Goal: Transaction & Acquisition: Purchase product/service

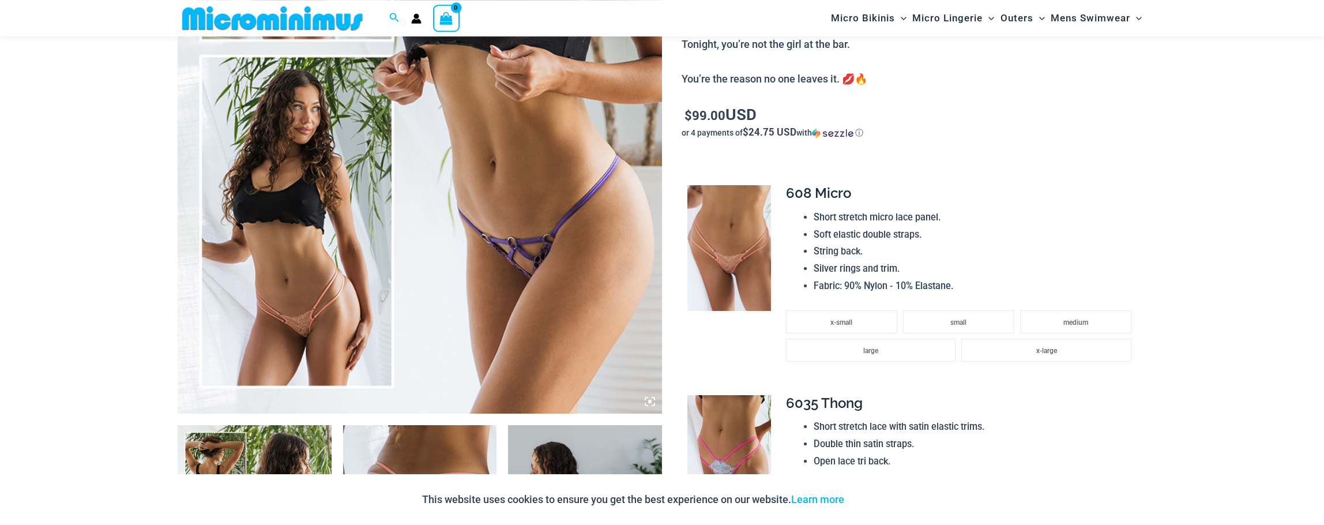
scroll to position [448, 0]
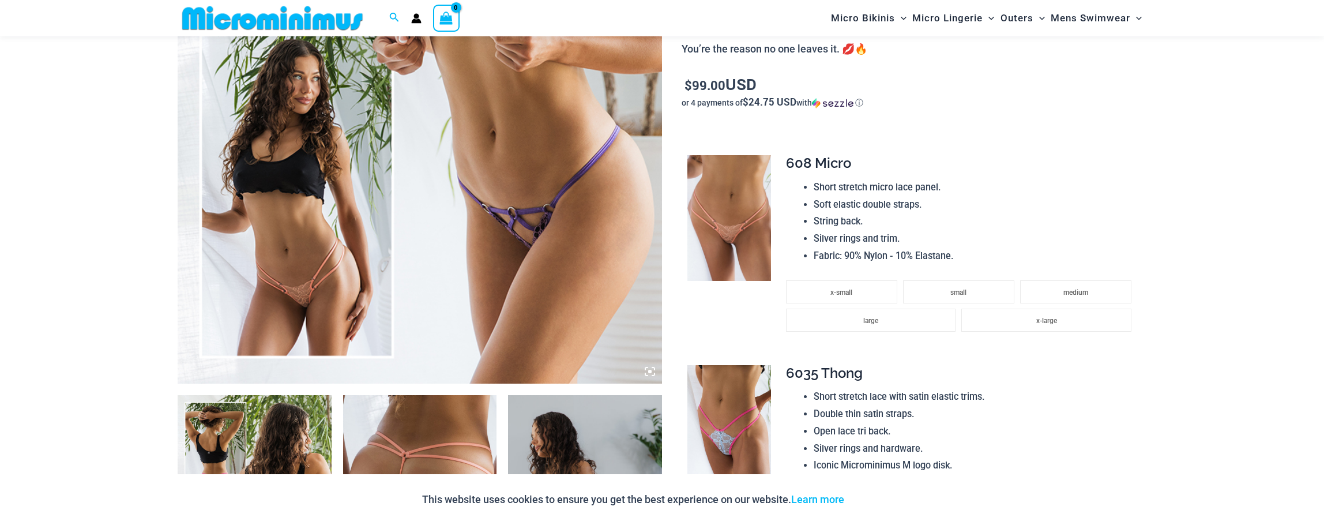
click at [583, 164] on img at bounding box center [420, 20] width 484 height 727
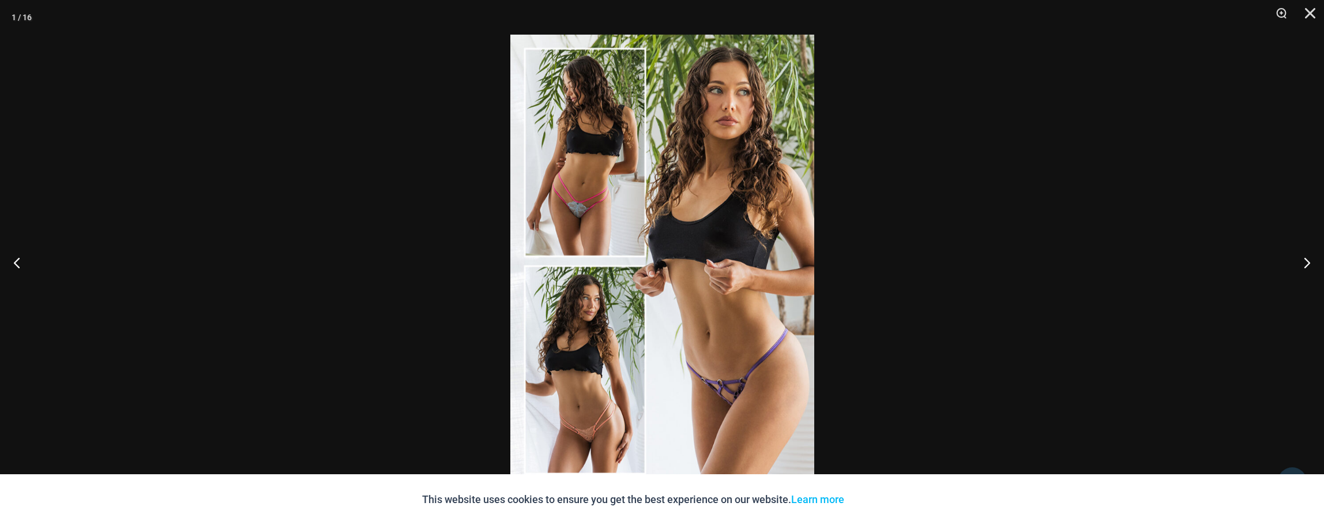
click at [742, 251] on img at bounding box center [662, 263] width 304 height 456
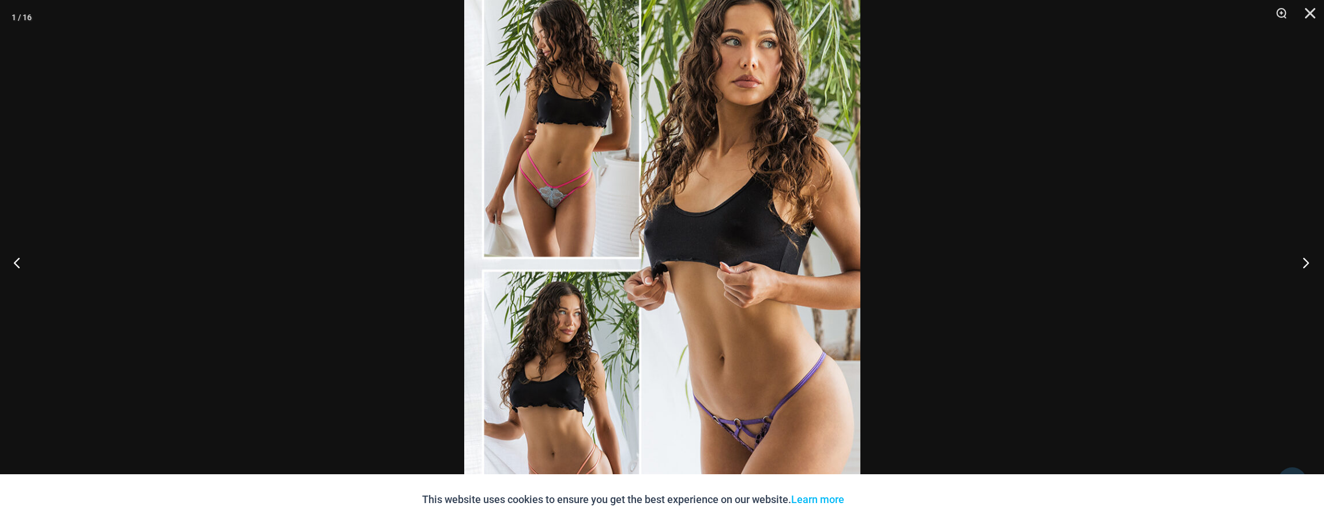
click at [1303, 262] on button "Next" at bounding box center [1302, 263] width 43 height 58
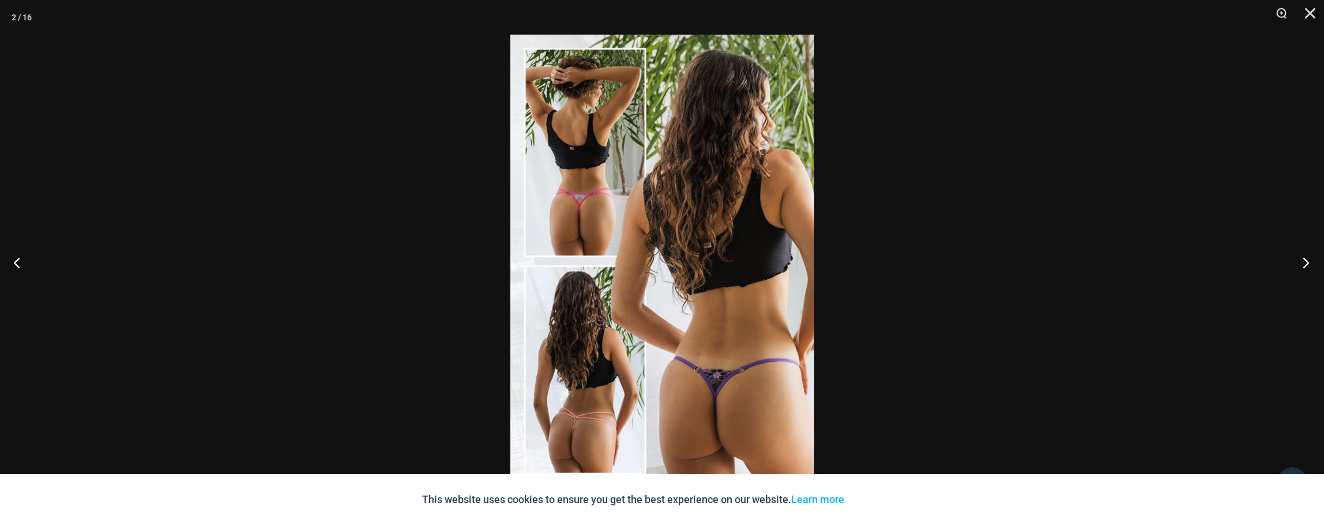
click at [1303, 262] on button "Next" at bounding box center [1302, 263] width 43 height 58
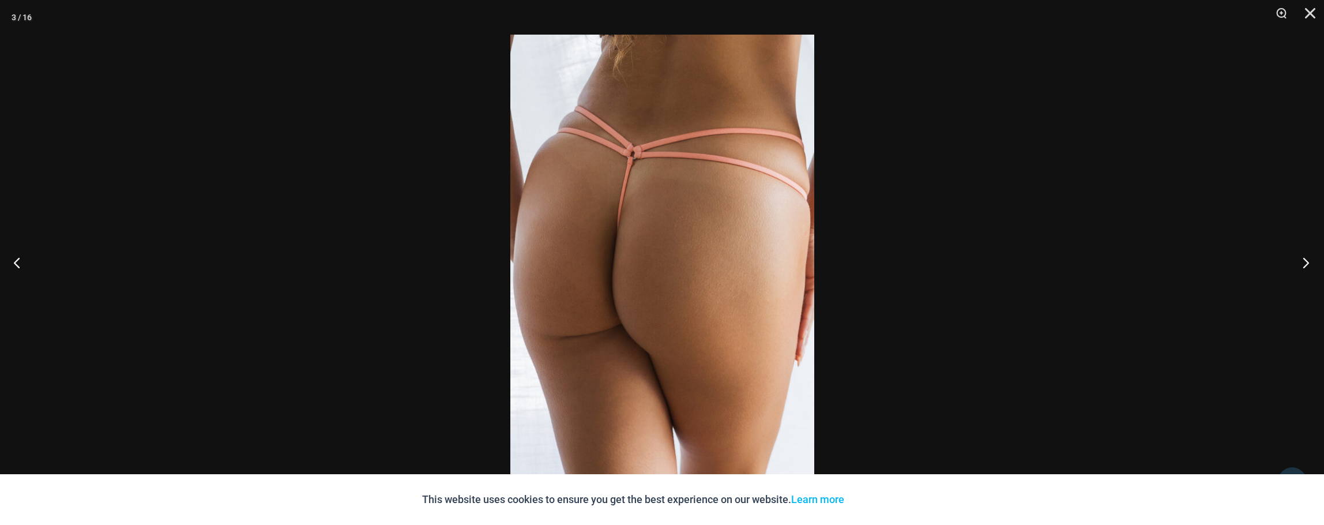
click at [1303, 262] on button "Next" at bounding box center [1302, 263] width 43 height 58
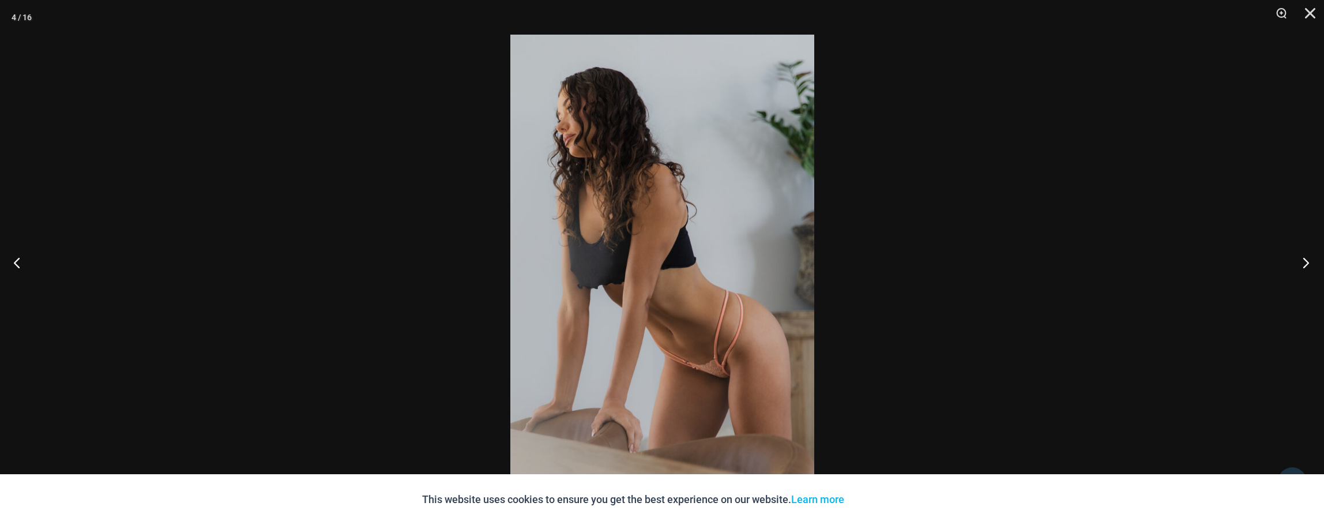
click at [1302, 262] on button "Next" at bounding box center [1302, 263] width 43 height 58
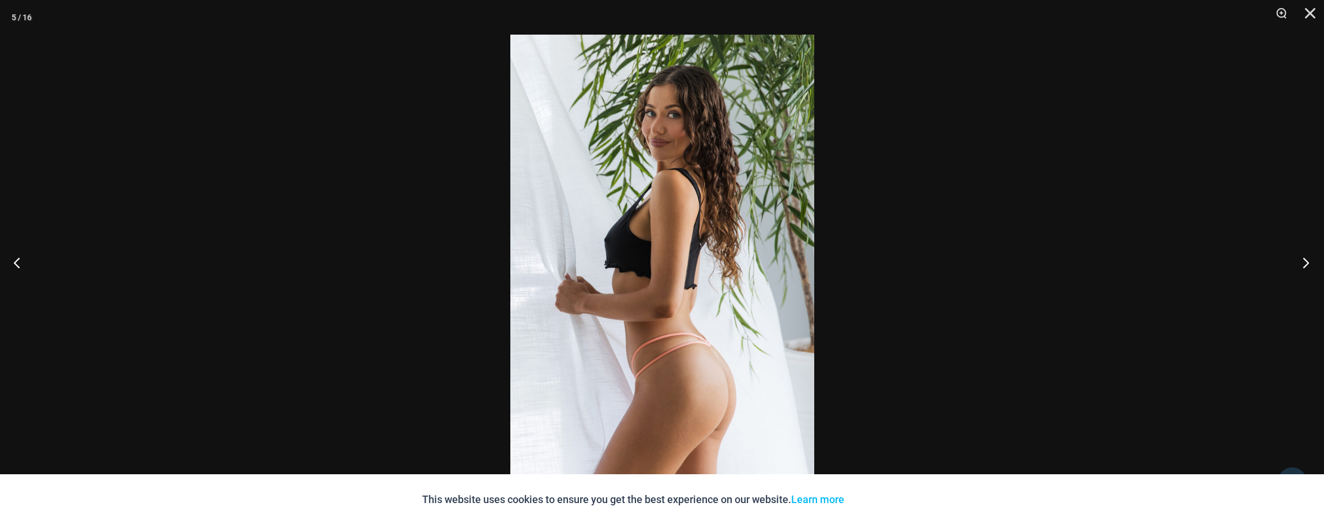
click at [1302, 262] on button "Next" at bounding box center [1302, 263] width 43 height 58
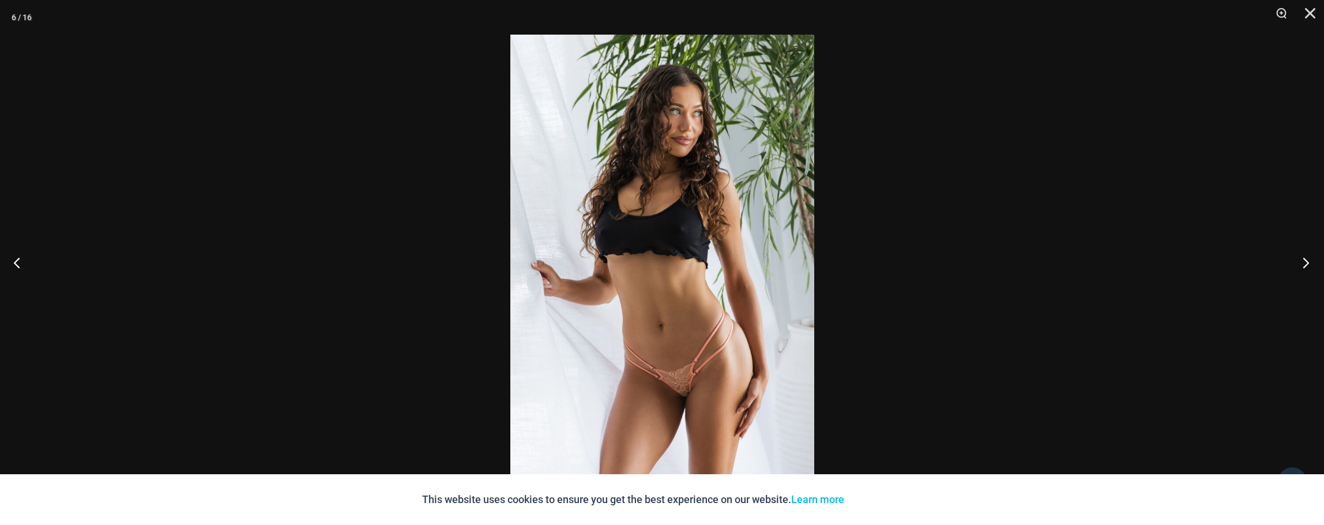
click at [1302, 262] on button "Next" at bounding box center [1302, 263] width 43 height 58
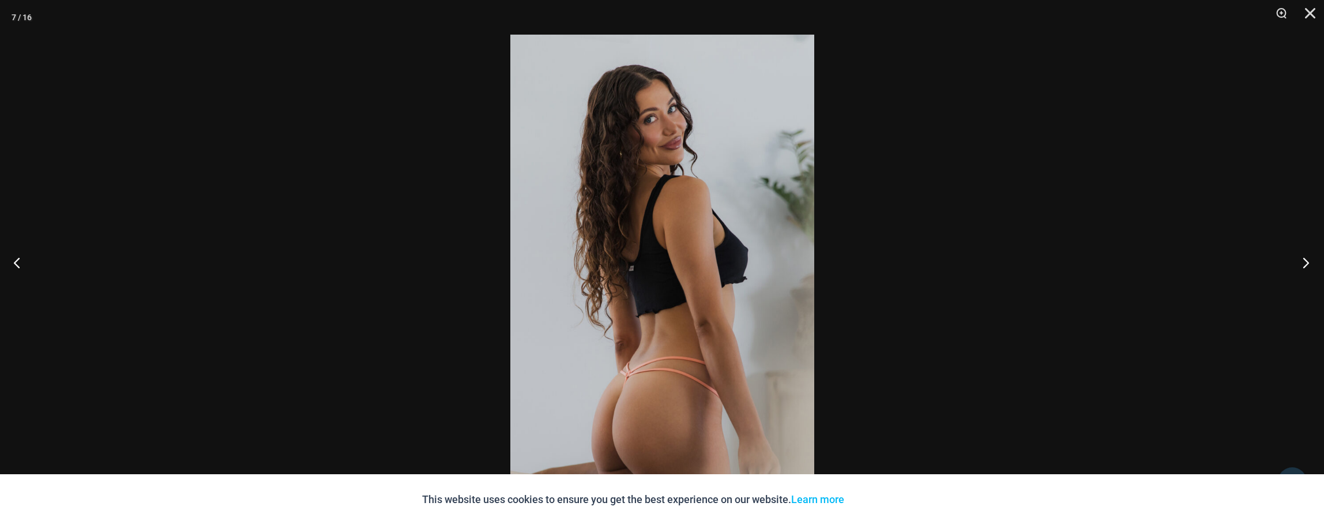
click at [1302, 262] on button "Next" at bounding box center [1302, 263] width 43 height 58
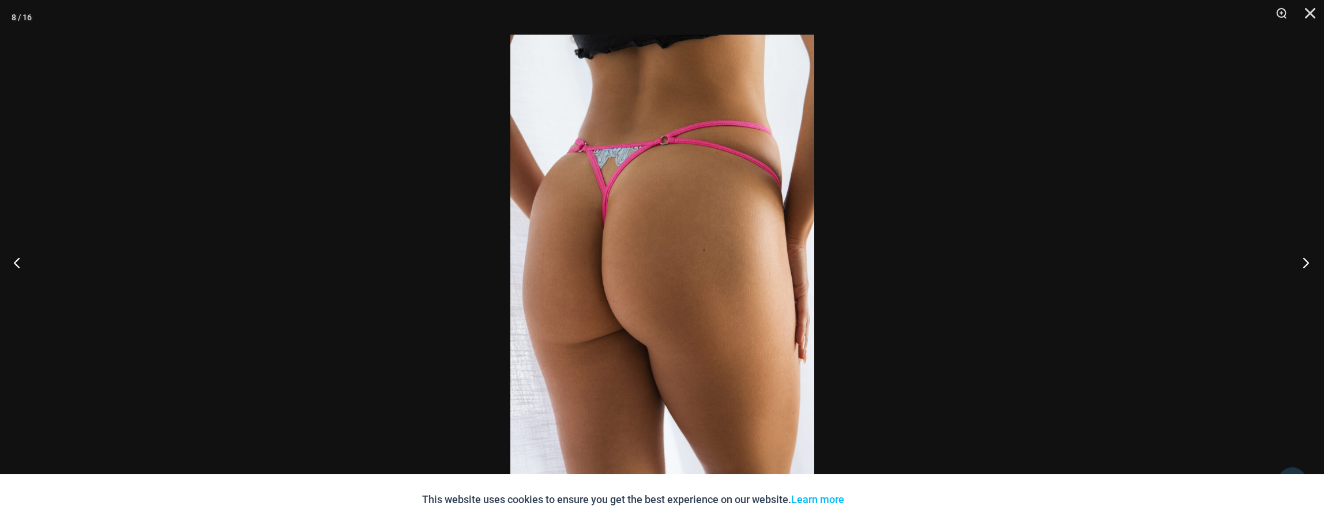
click at [1302, 262] on button "Next" at bounding box center [1302, 263] width 43 height 58
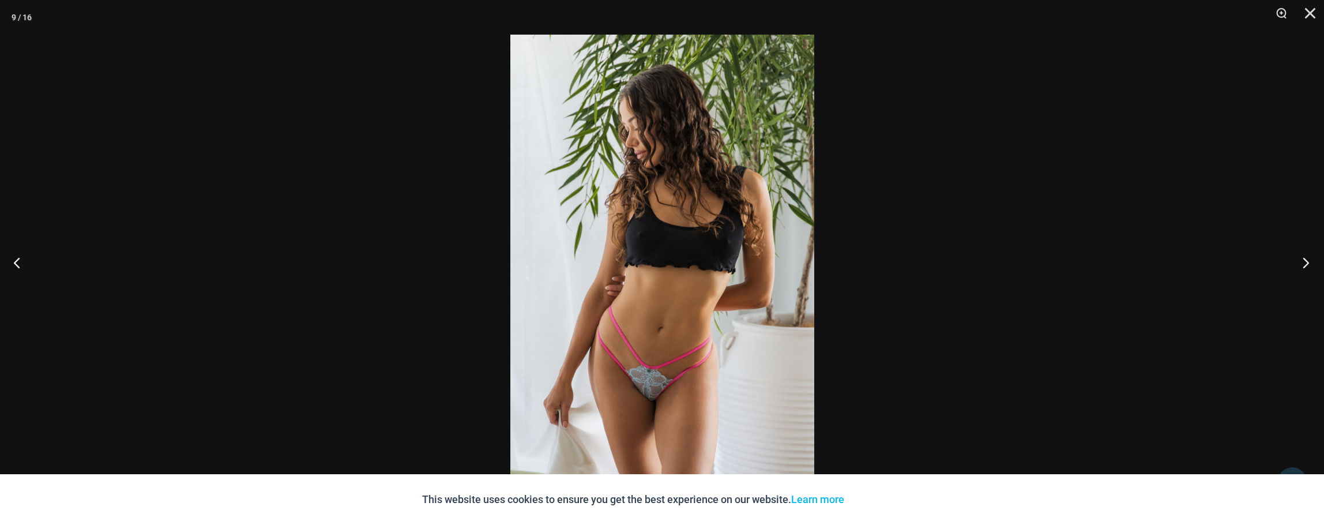
click at [1302, 262] on button "Next" at bounding box center [1302, 263] width 43 height 58
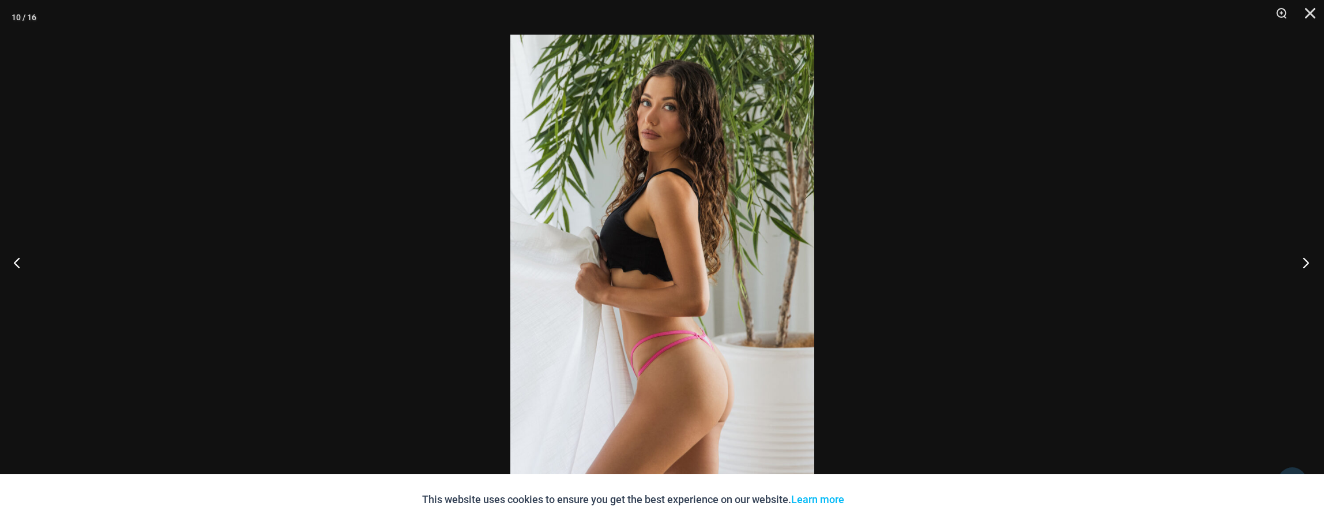
click at [1302, 262] on button "Next" at bounding box center [1302, 263] width 43 height 58
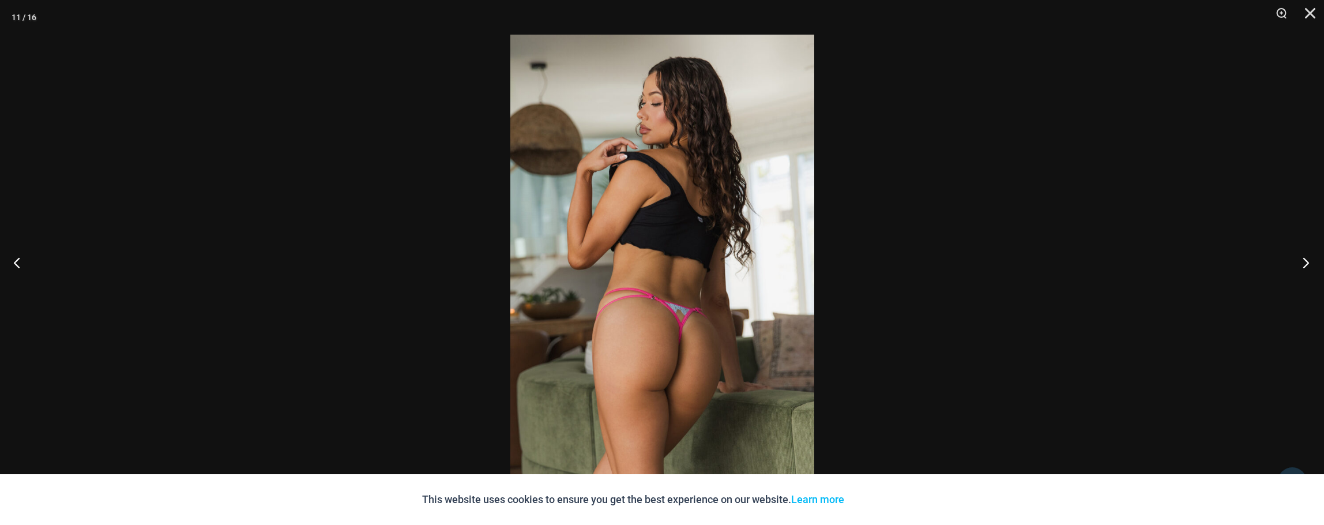
click at [1302, 262] on button "Next" at bounding box center [1302, 263] width 43 height 58
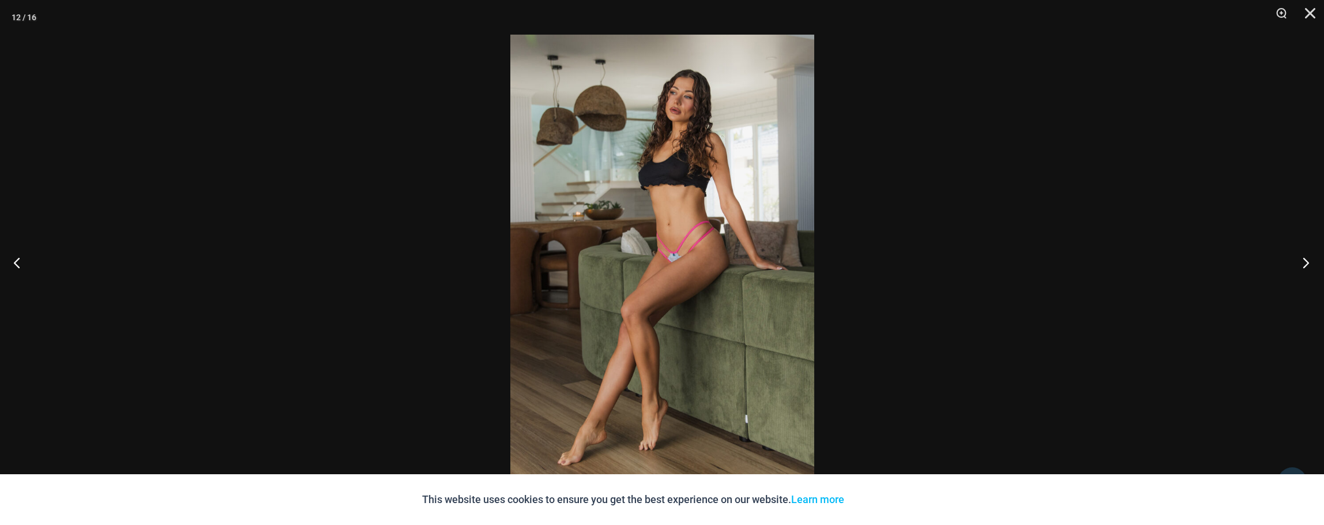
click at [1302, 262] on button "Next" at bounding box center [1302, 263] width 43 height 58
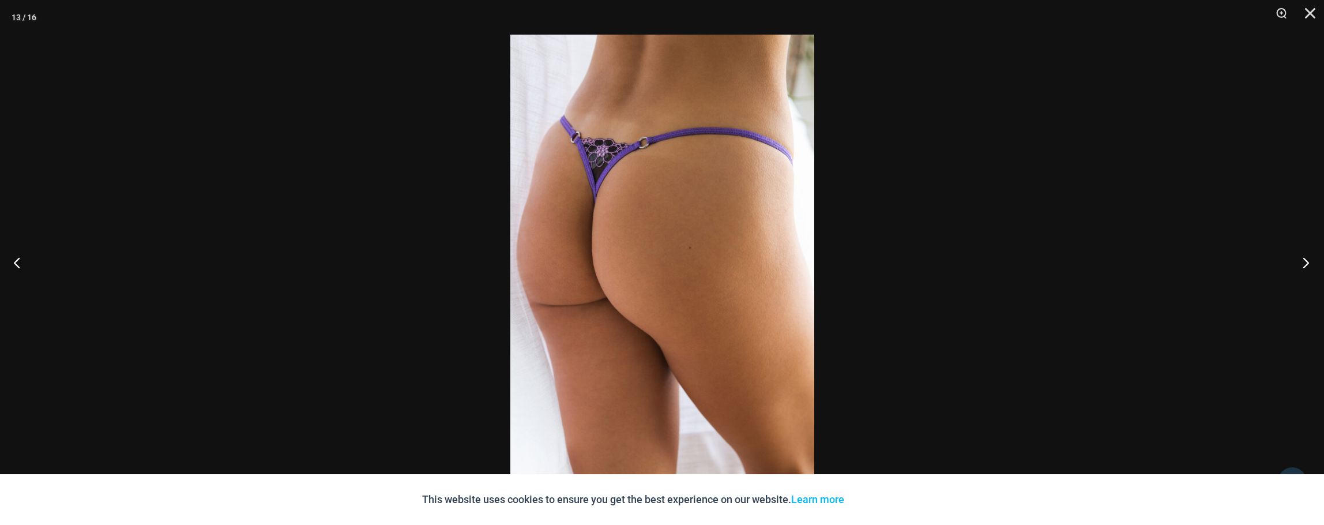
click at [1302, 262] on button "Next" at bounding box center [1302, 263] width 43 height 58
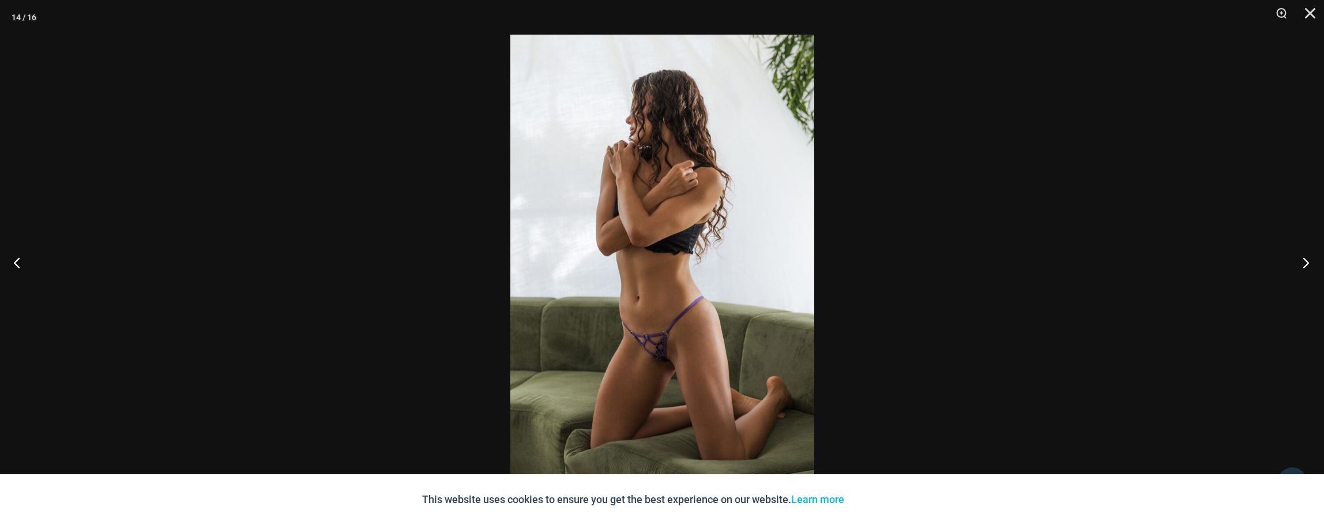
click at [1302, 262] on button "Next" at bounding box center [1302, 263] width 43 height 58
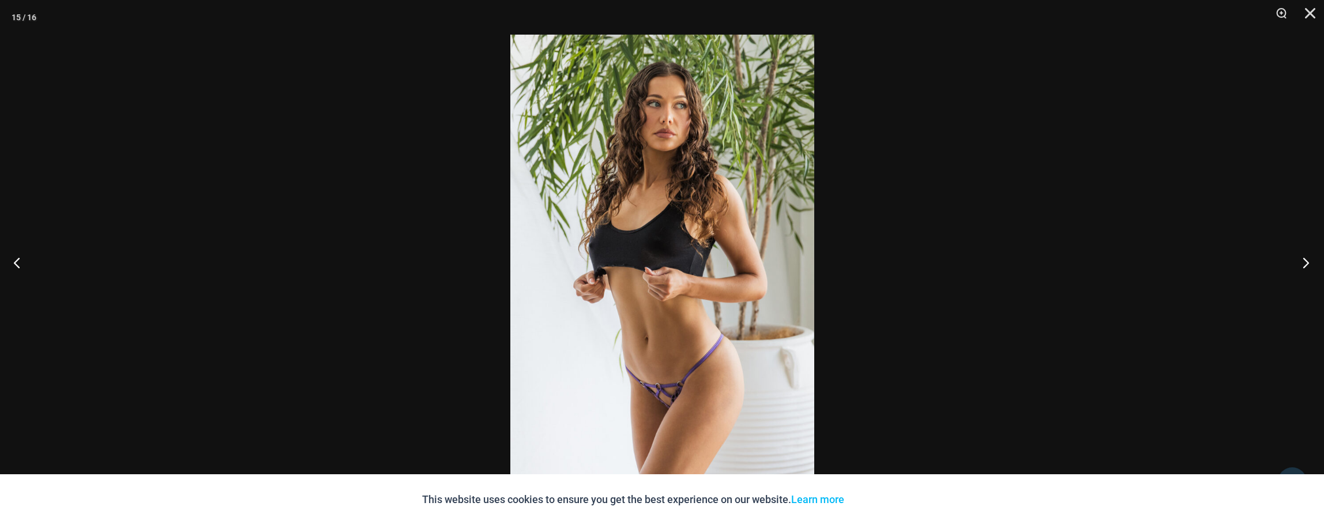
click at [1302, 262] on button "Next" at bounding box center [1302, 263] width 43 height 58
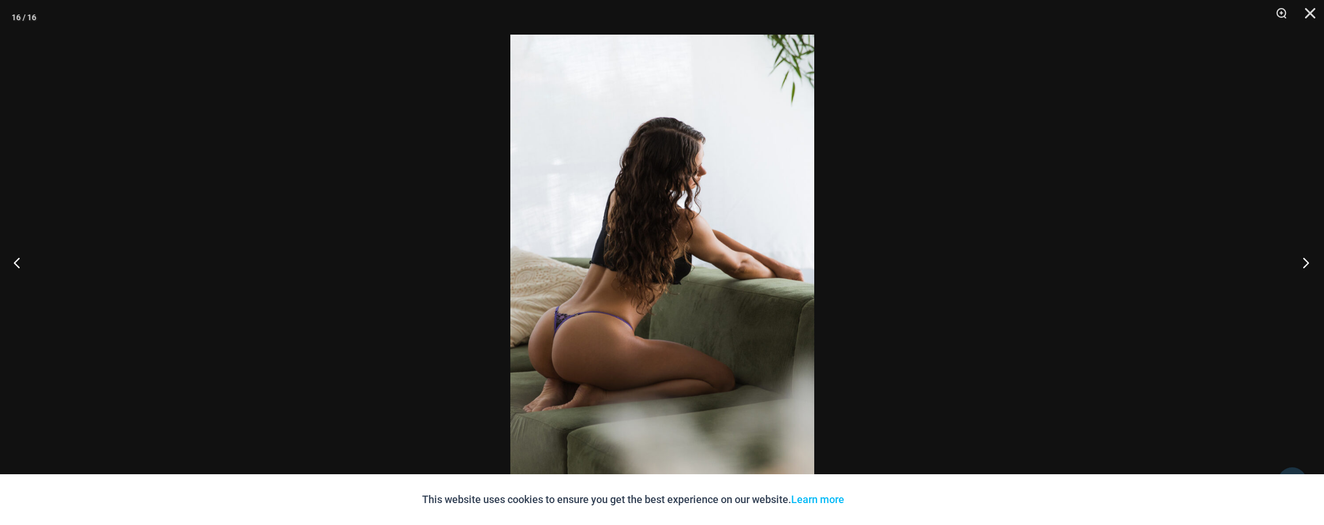
click at [1302, 262] on button "Next" at bounding box center [1302, 263] width 43 height 58
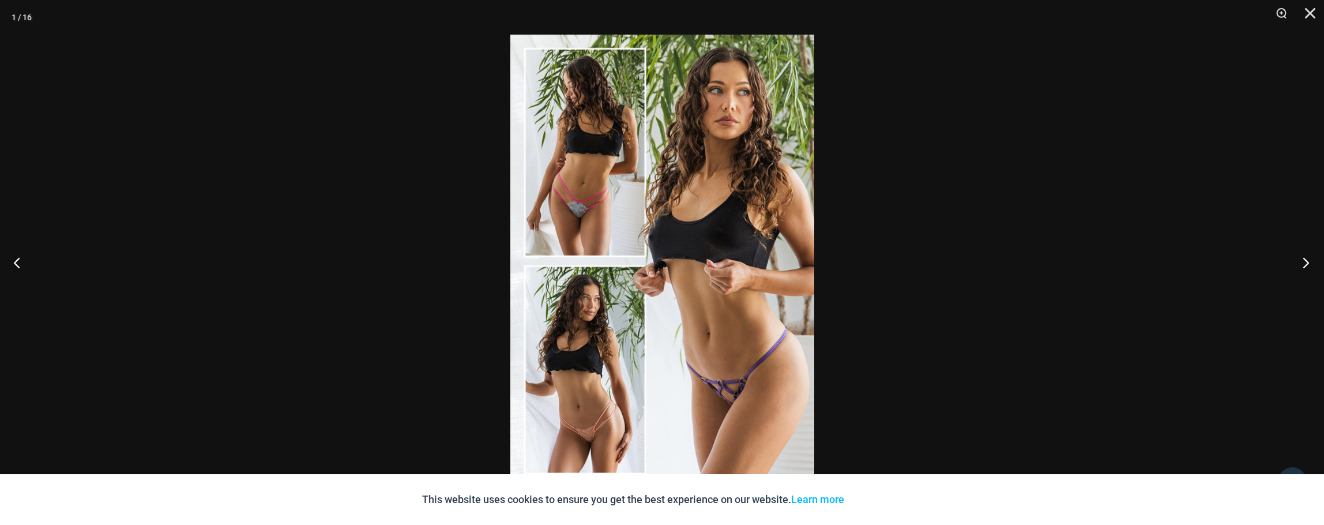
click at [1302, 262] on button "Next" at bounding box center [1302, 263] width 43 height 58
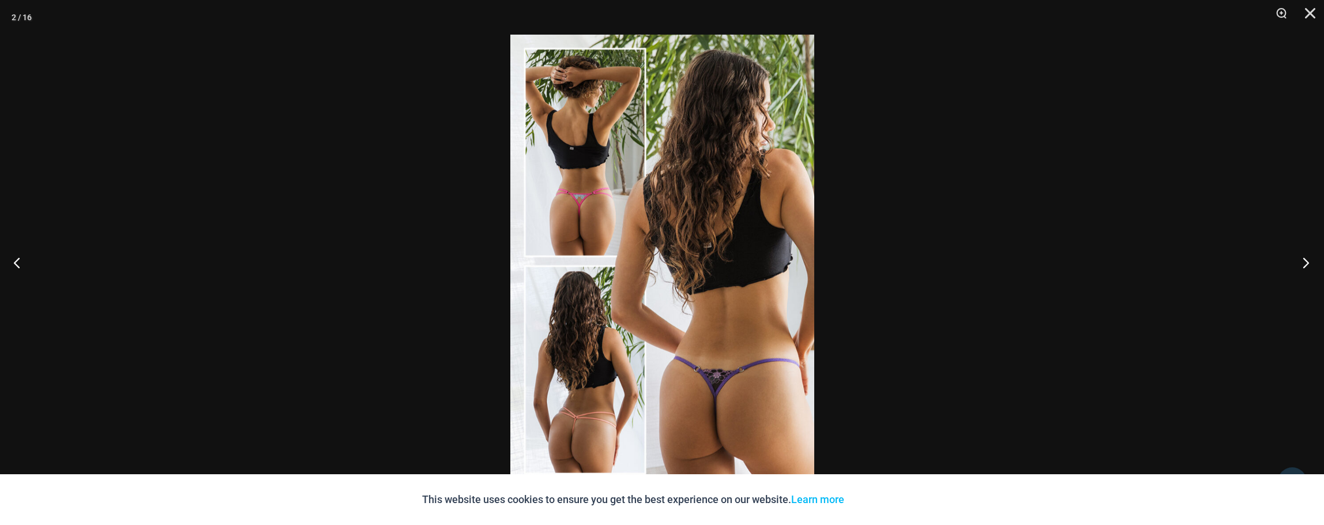
click at [1302, 262] on button "Next" at bounding box center [1302, 263] width 43 height 58
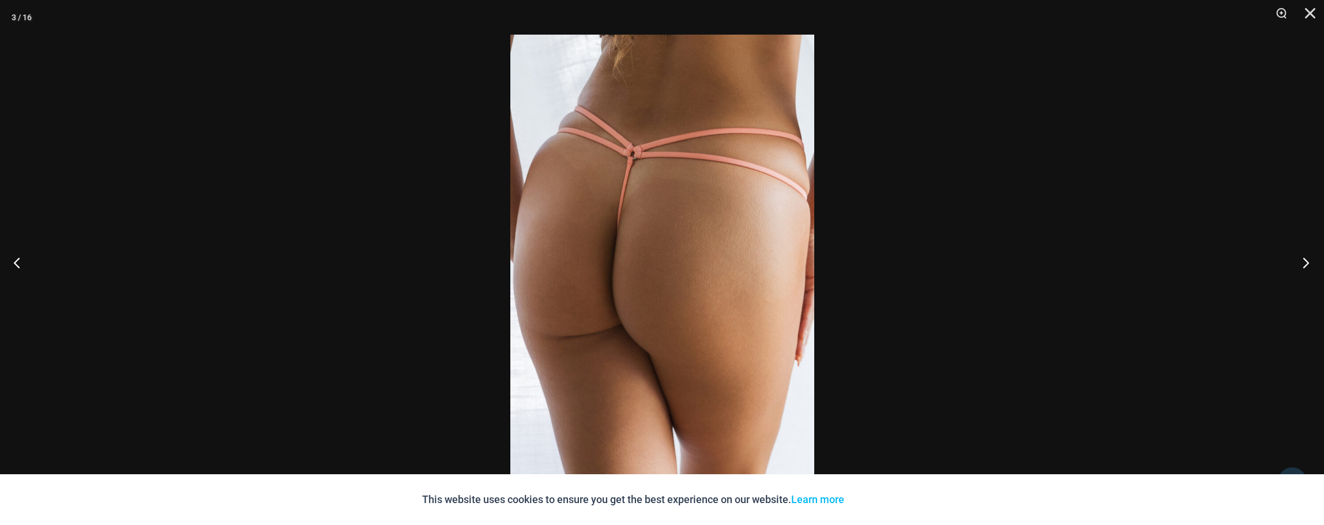
click at [1302, 262] on button "Next" at bounding box center [1302, 263] width 43 height 58
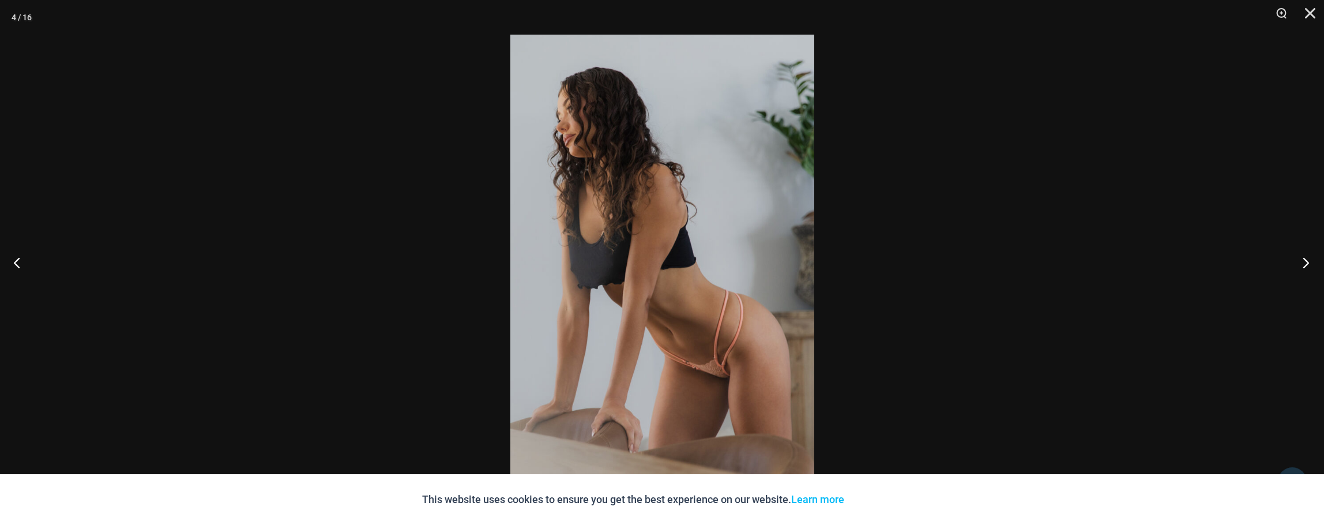
click at [1302, 262] on button "Next" at bounding box center [1302, 263] width 43 height 58
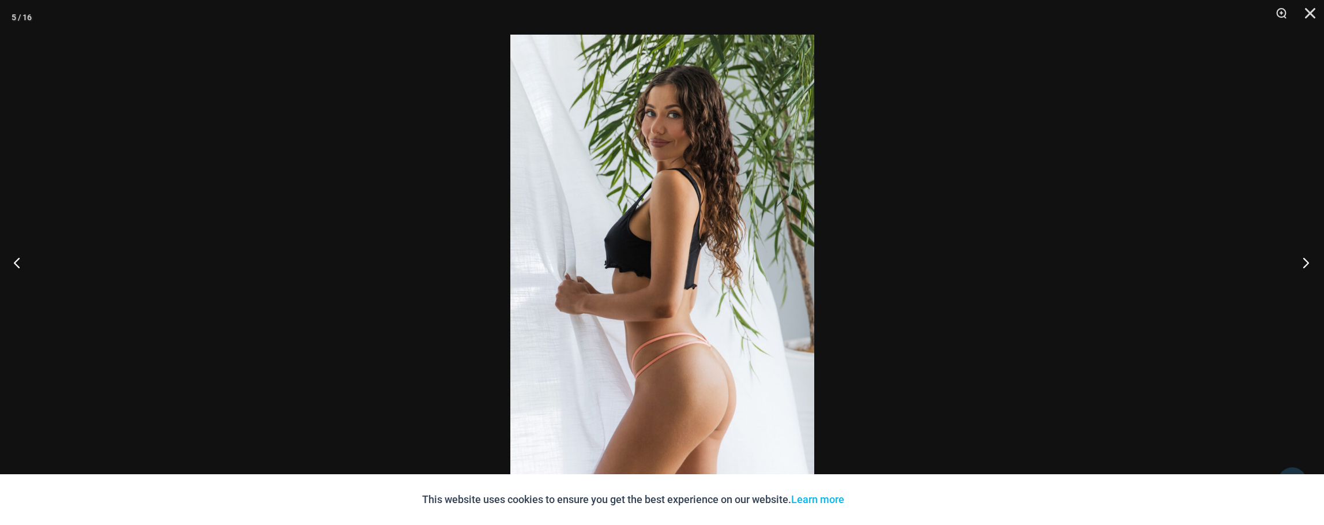
click at [1302, 262] on button "Next" at bounding box center [1302, 263] width 43 height 58
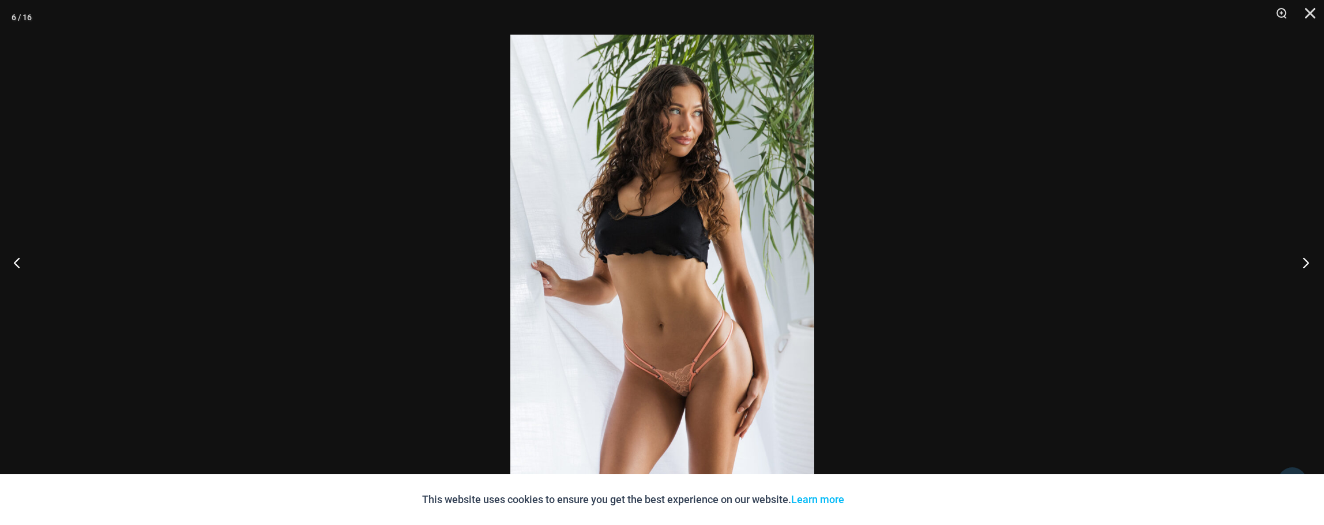
click at [1302, 262] on button "Next" at bounding box center [1302, 263] width 43 height 58
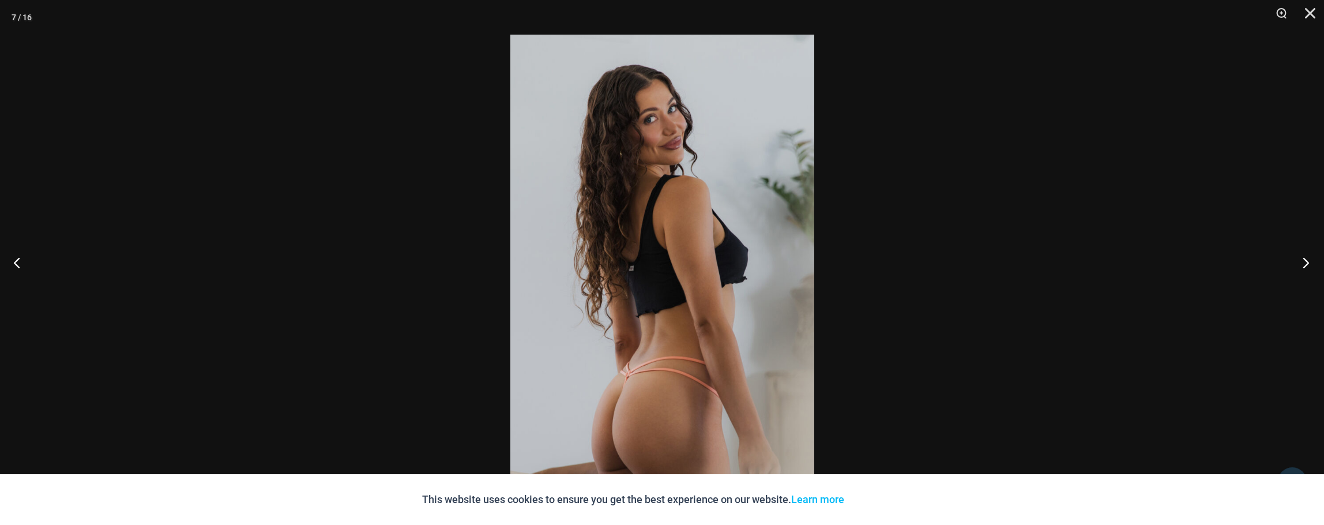
click at [1302, 262] on button "Next" at bounding box center [1302, 263] width 43 height 58
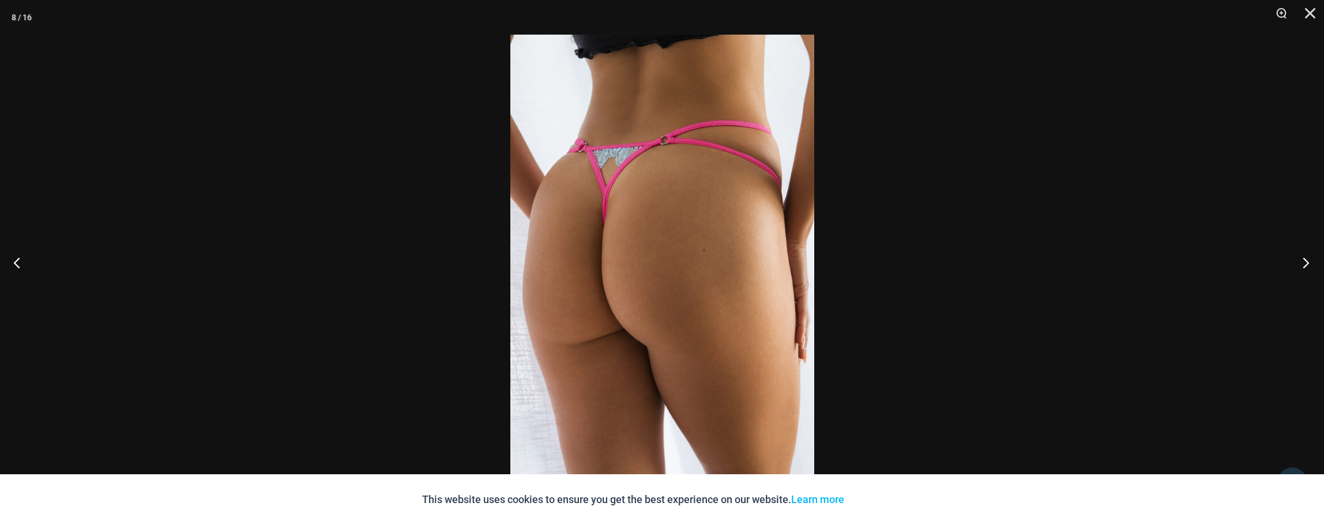
click at [1302, 262] on button "Next" at bounding box center [1302, 263] width 43 height 58
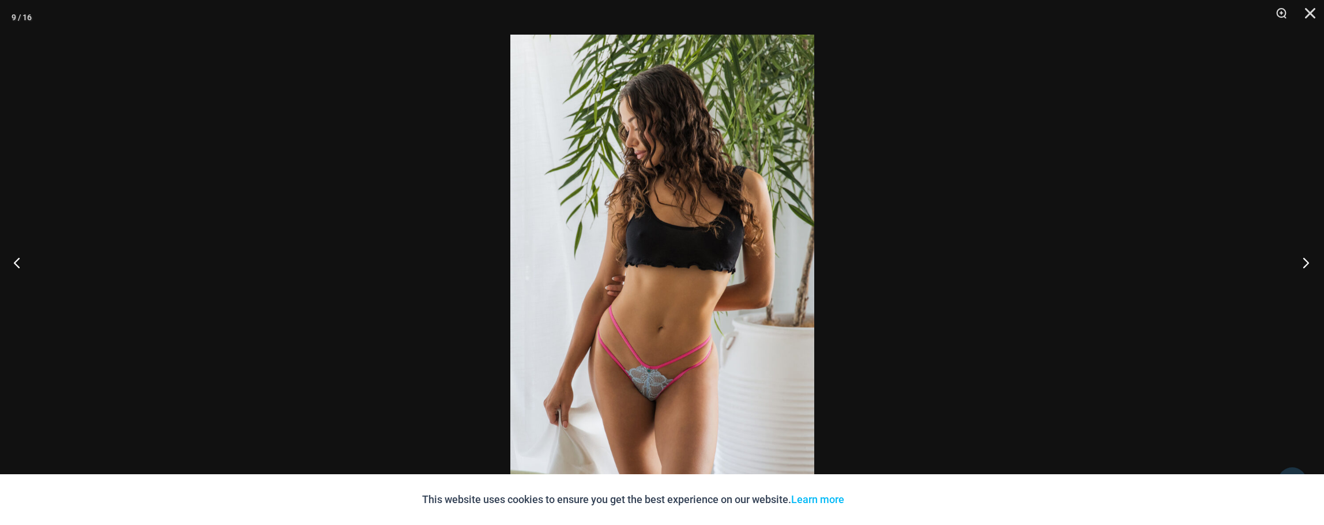
click at [1302, 262] on button "Next" at bounding box center [1302, 263] width 43 height 58
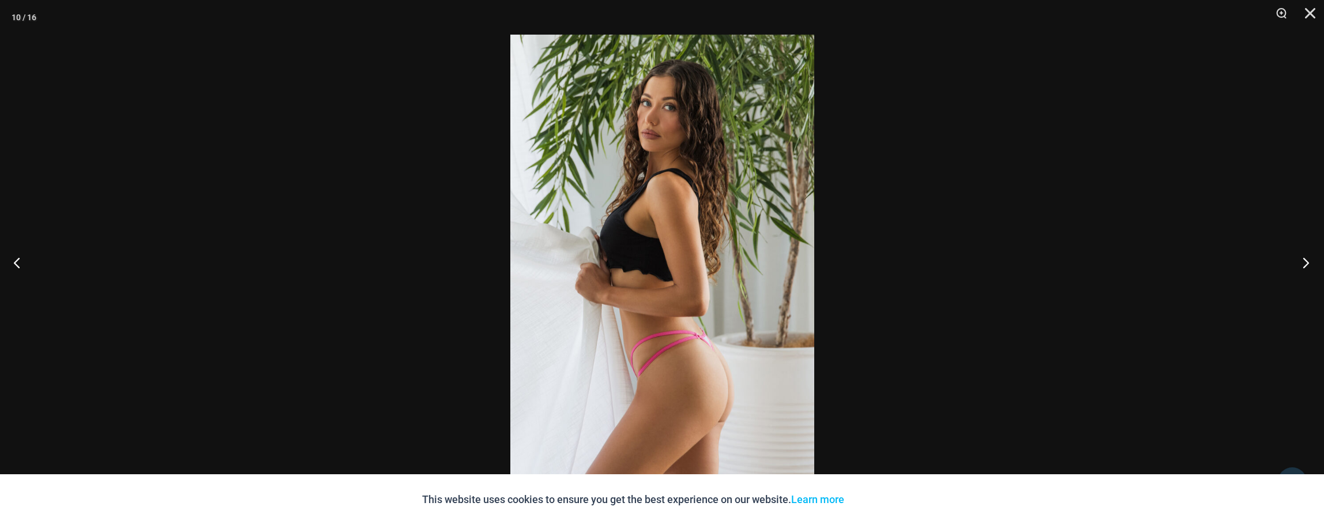
click at [1302, 262] on button "Next" at bounding box center [1302, 263] width 43 height 58
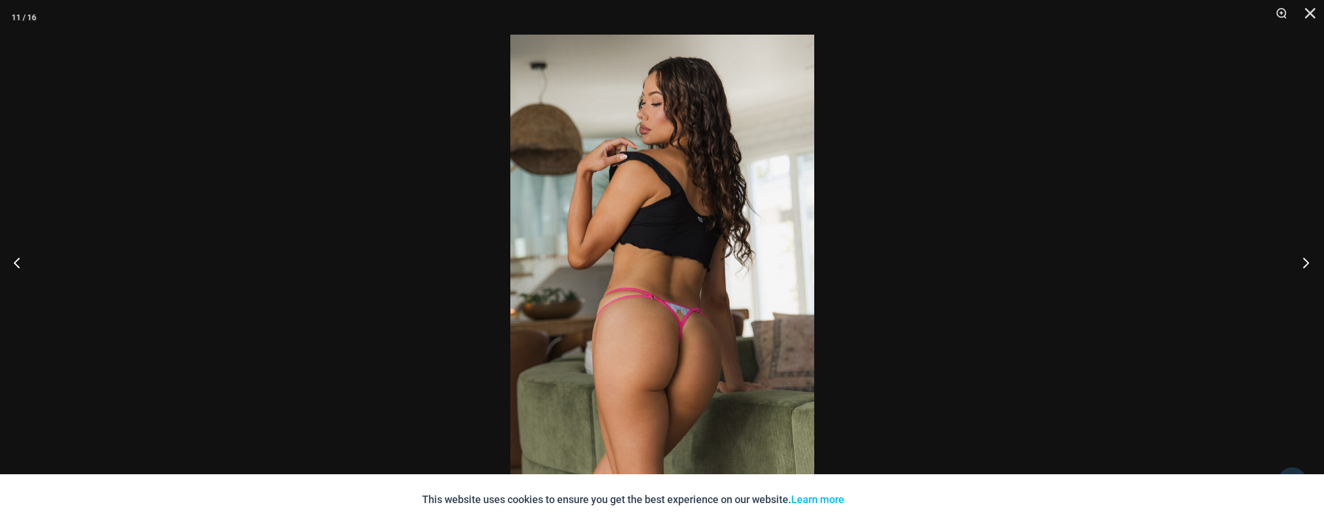
click at [1302, 262] on button "Next" at bounding box center [1302, 263] width 43 height 58
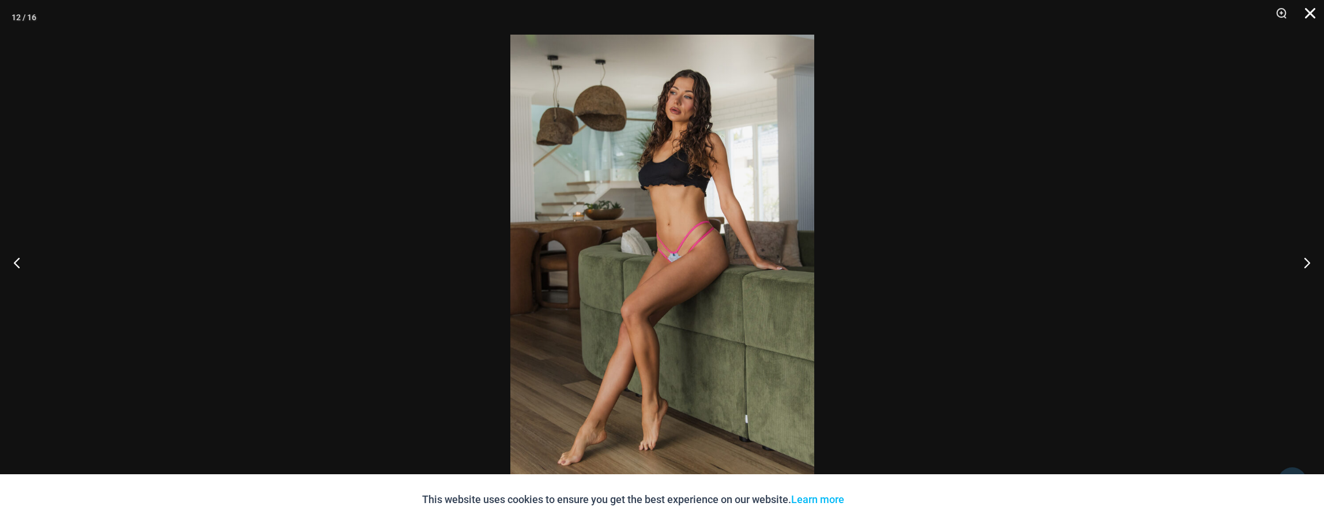
click at [1308, 12] on button "Close" at bounding box center [1306, 17] width 29 height 35
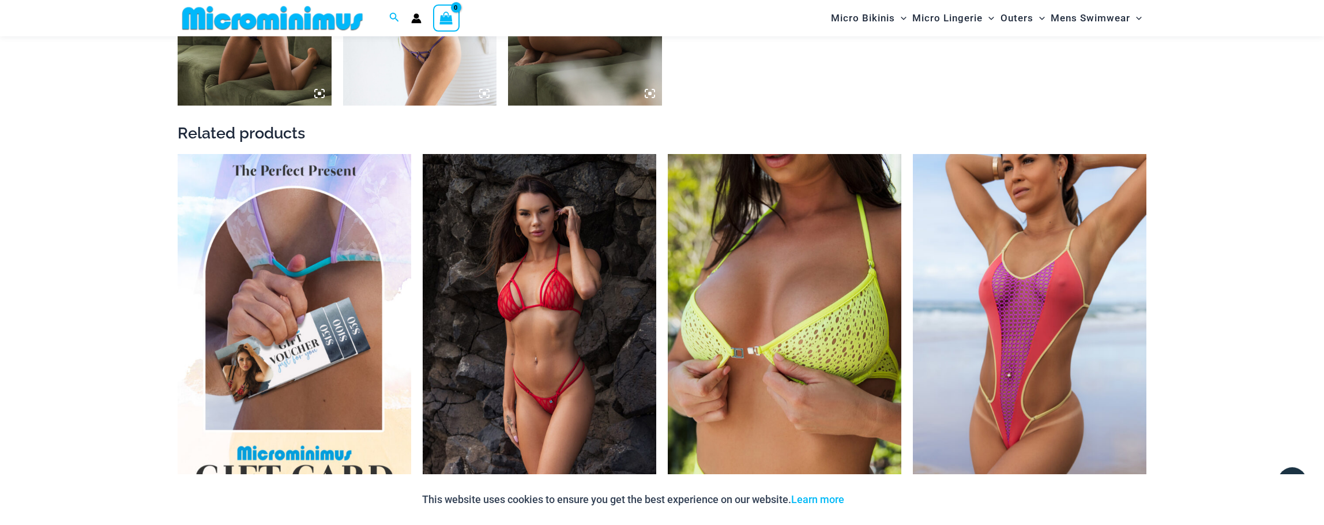
scroll to position [2027, 0]
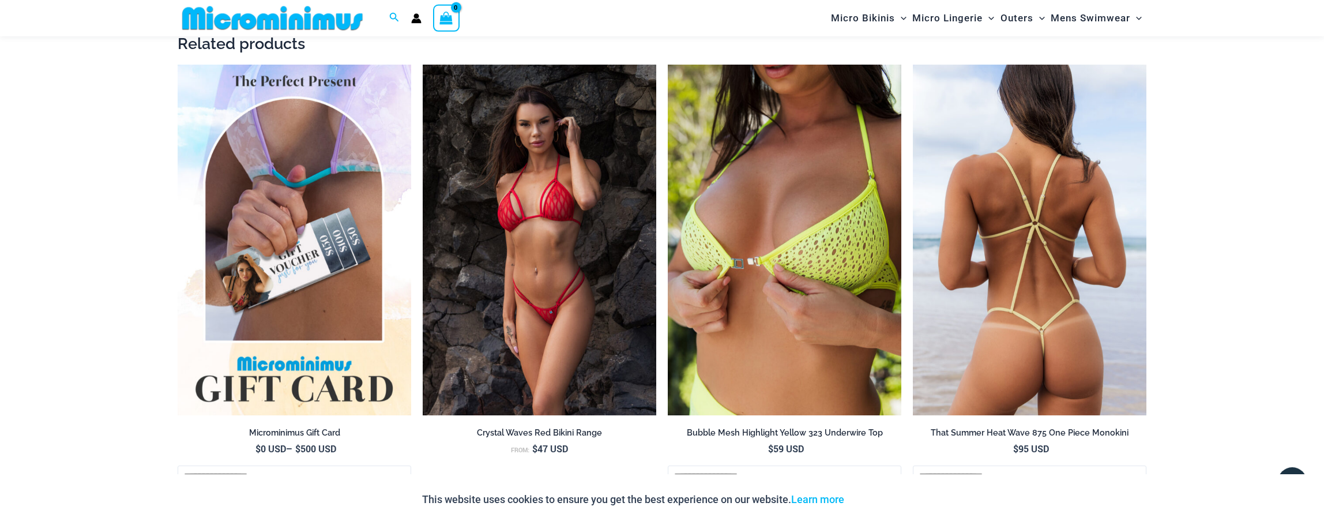
click at [997, 239] on img at bounding box center [1030, 240] width 234 height 351
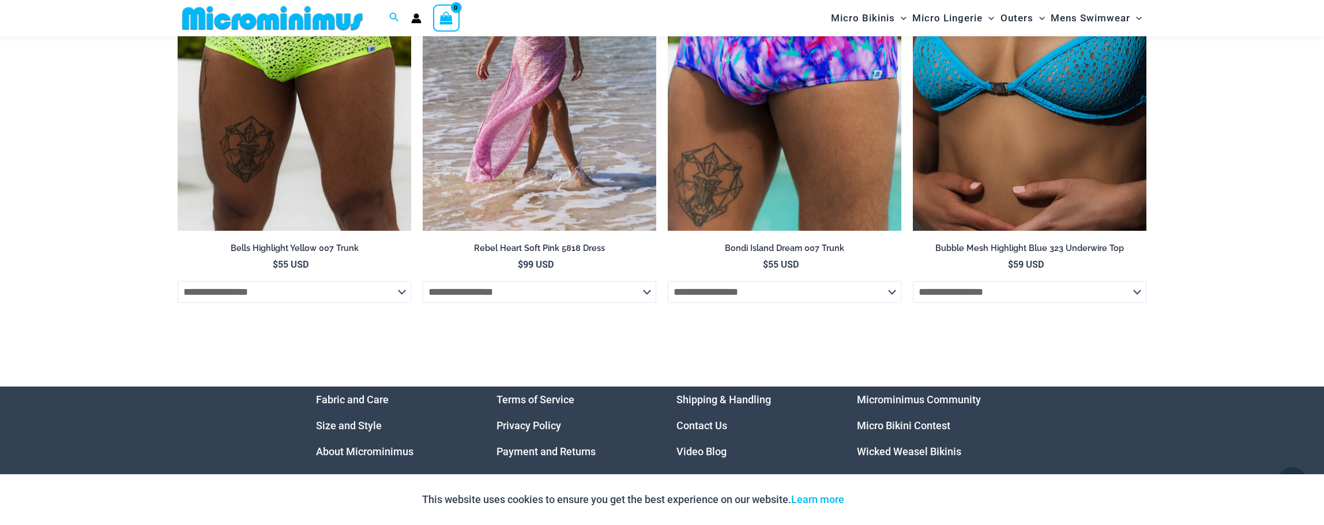
scroll to position [4179, 0]
